Goal: Book appointment/travel/reservation

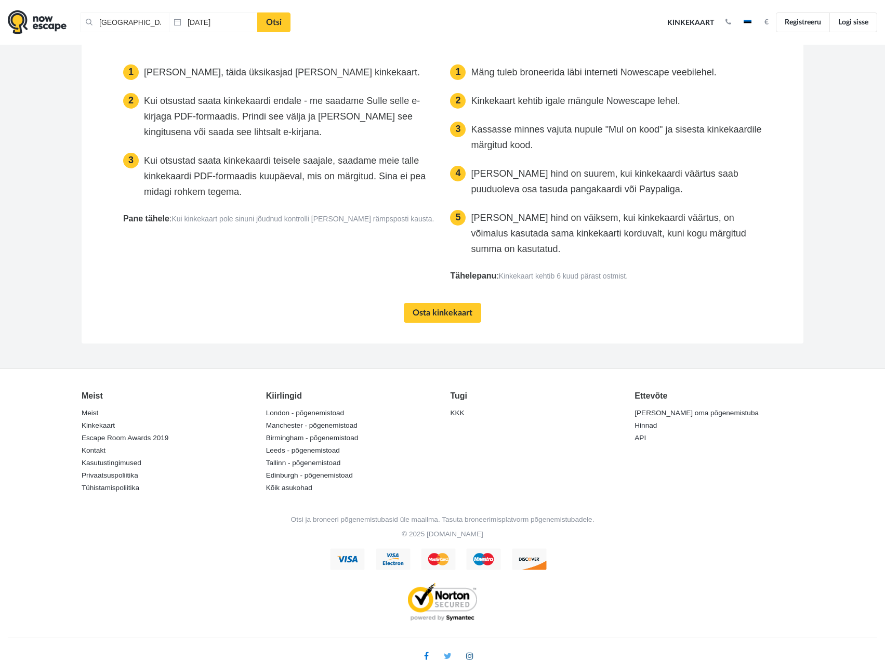
scroll to position [1906, 0]
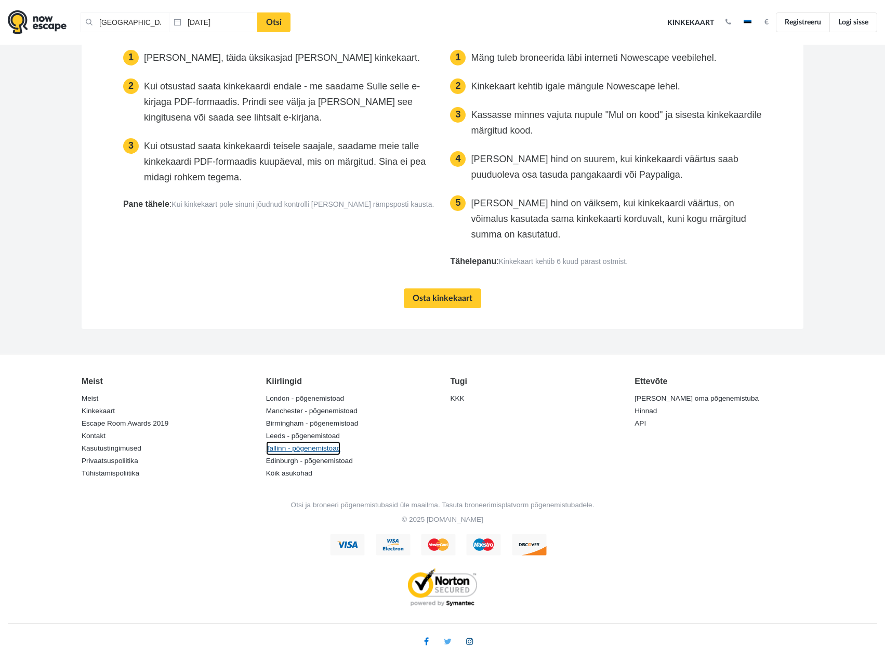
click at [317, 448] on link "Tallinn - põgenemistoad" at bounding box center [303, 448] width 75 height 15
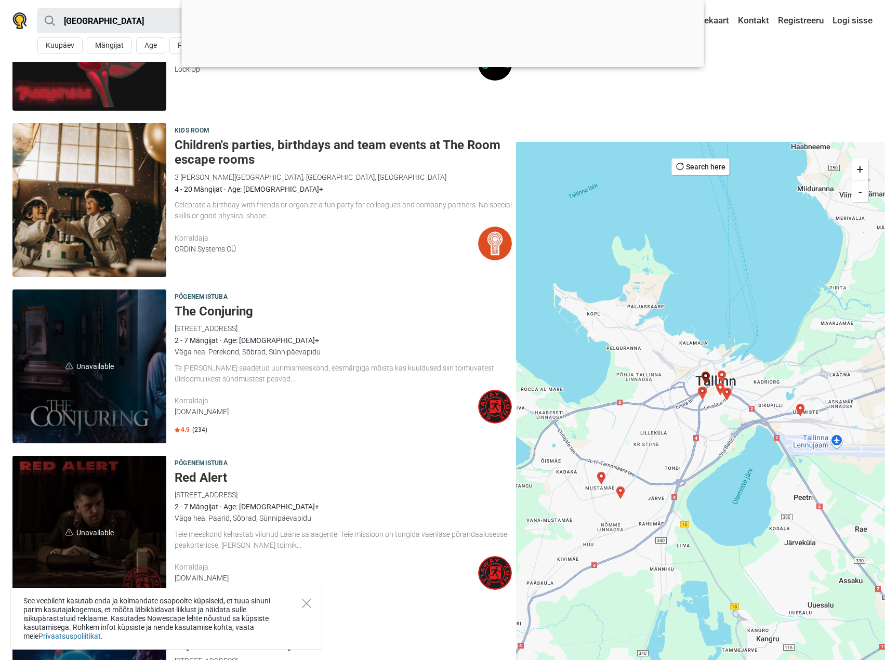
scroll to position [2963, 0]
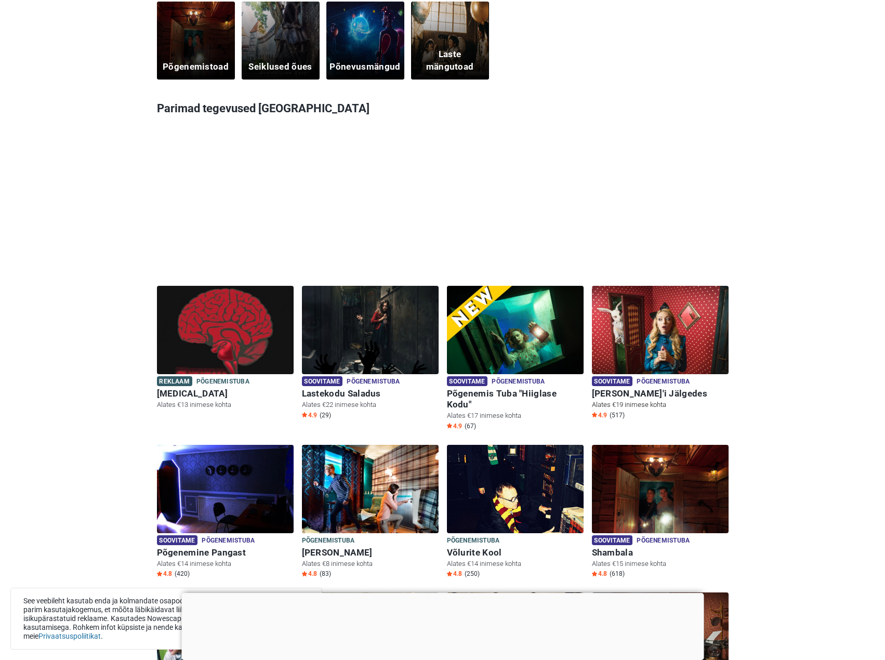
scroll to position [416, 0]
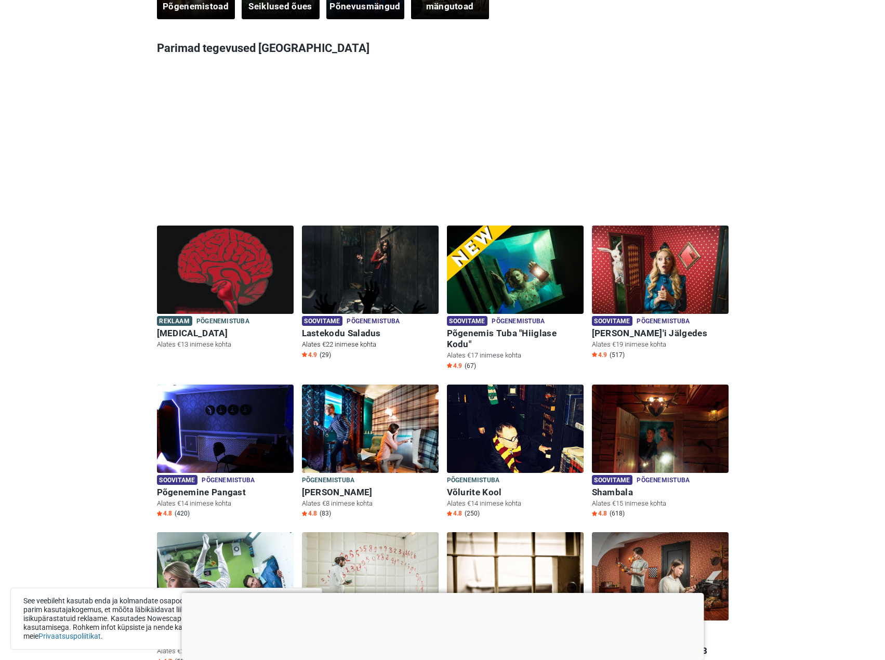
click at [369, 295] on img at bounding box center [370, 276] width 137 height 101
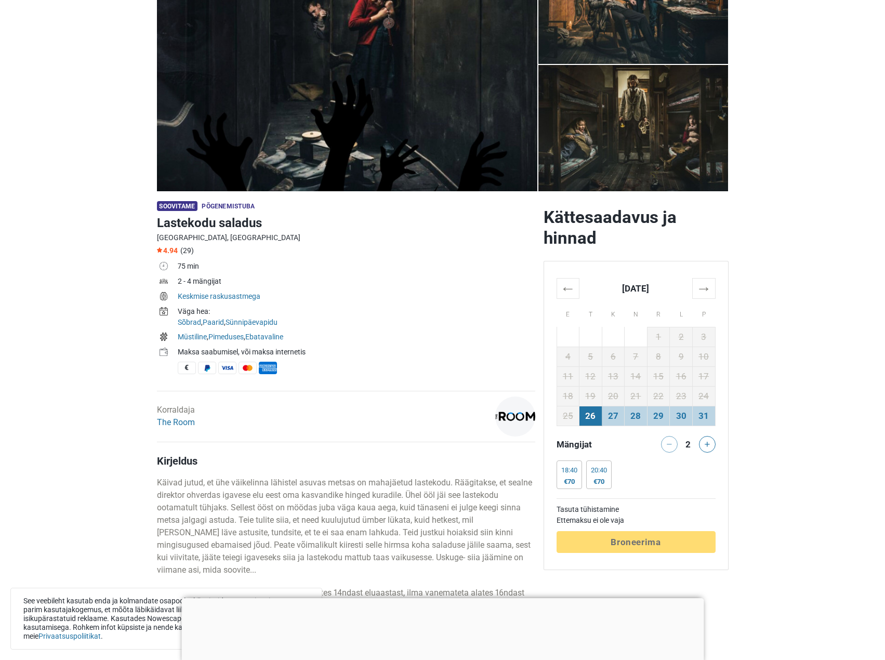
scroll to position [156, 0]
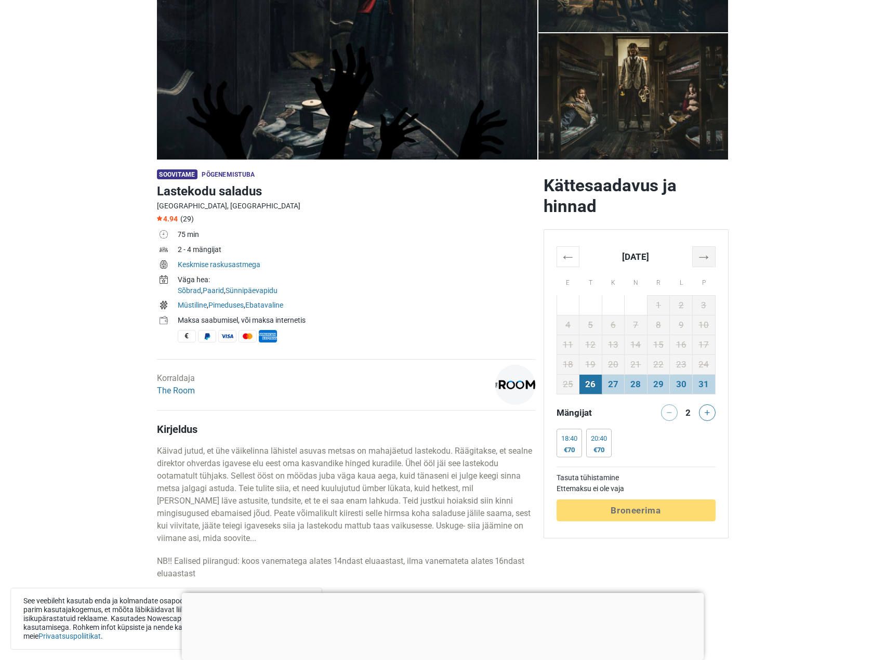
click at [709, 258] on th "→" at bounding box center [703, 256] width 23 height 20
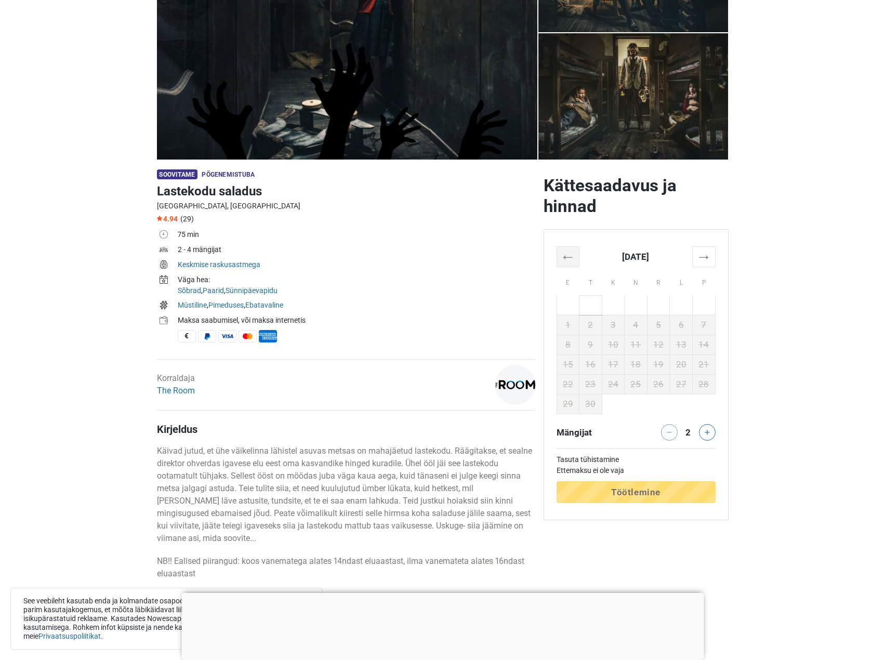
click at [568, 262] on th "←" at bounding box center [568, 256] width 23 height 20
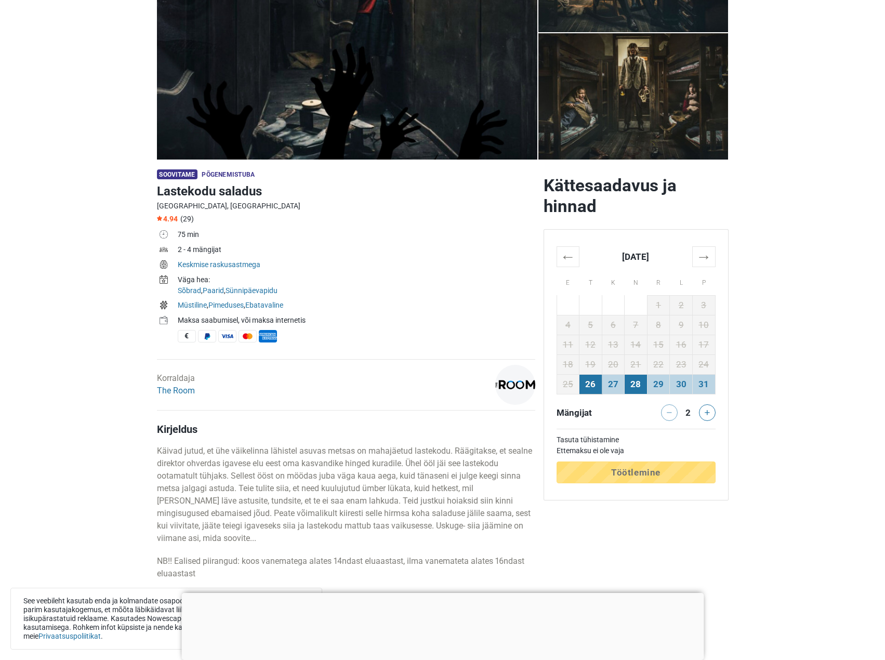
click at [641, 387] on td "28" at bounding box center [636, 384] width 23 height 20
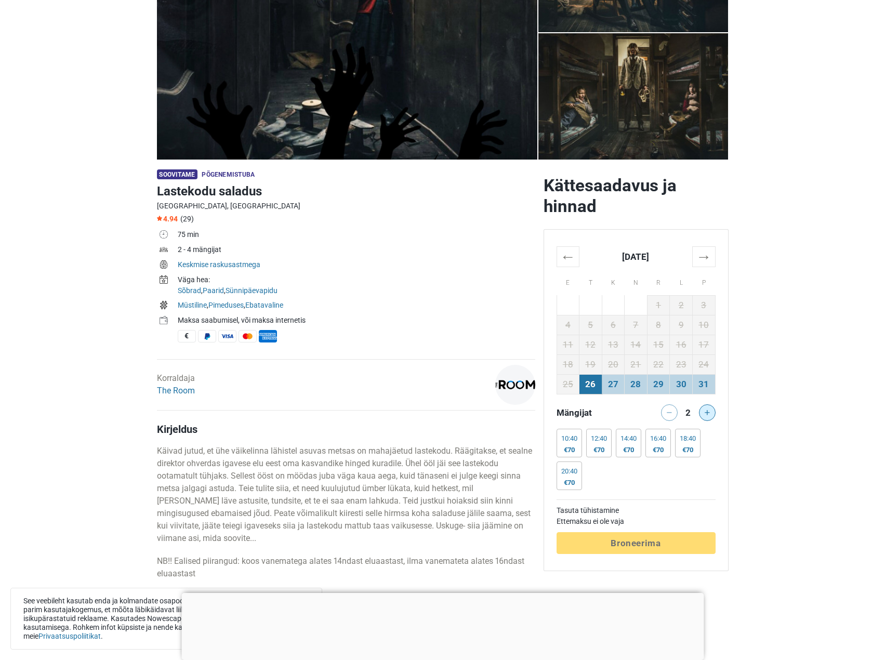
click at [704, 409] on button at bounding box center [707, 412] width 17 height 17
click at [665, 413] on button at bounding box center [669, 412] width 17 height 17
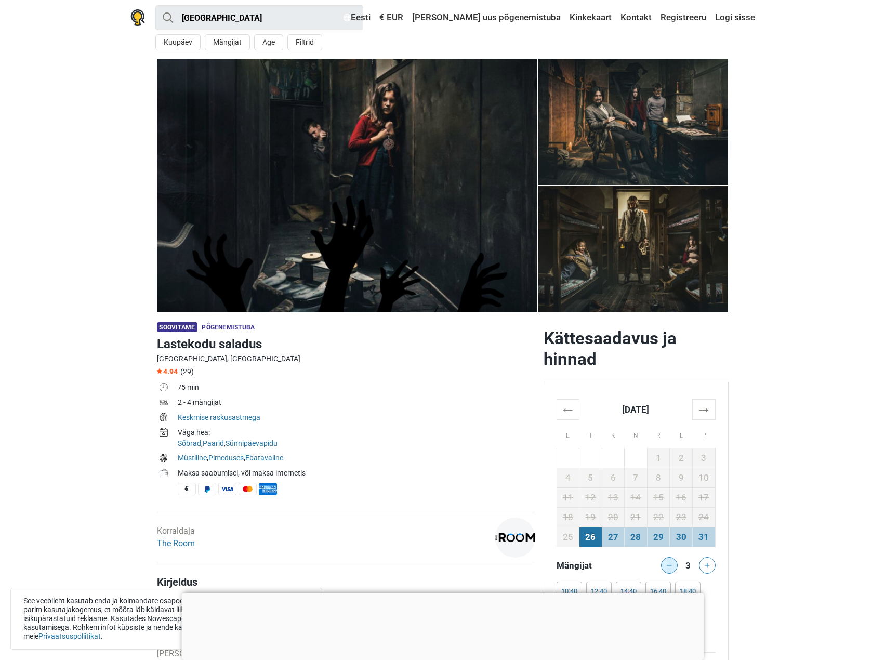
scroll to position [0, 0]
